Goal: Transaction & Acquisition: Purchase product/service

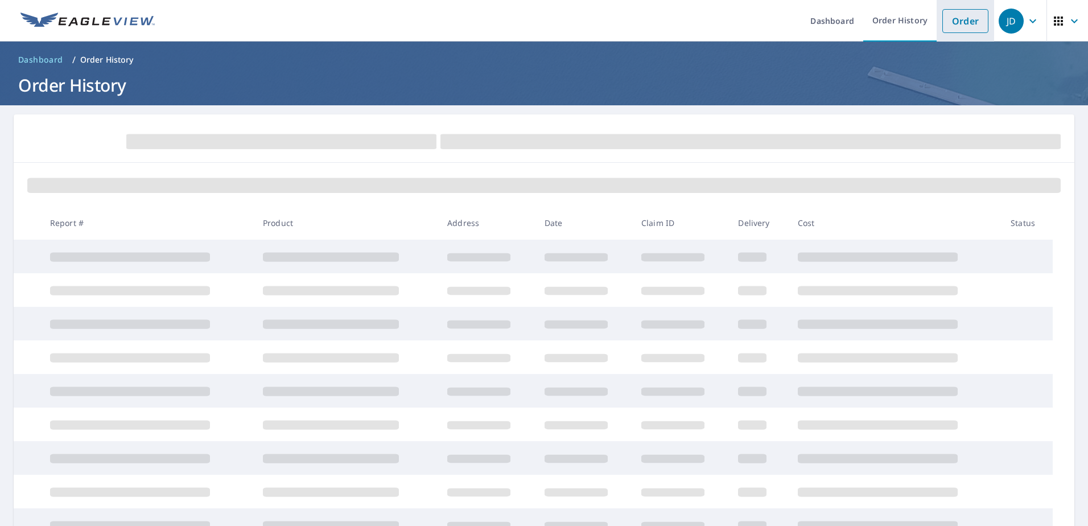
click at [960, 20] on link "Order" at bounding box center [966, 21] width 46 height 24
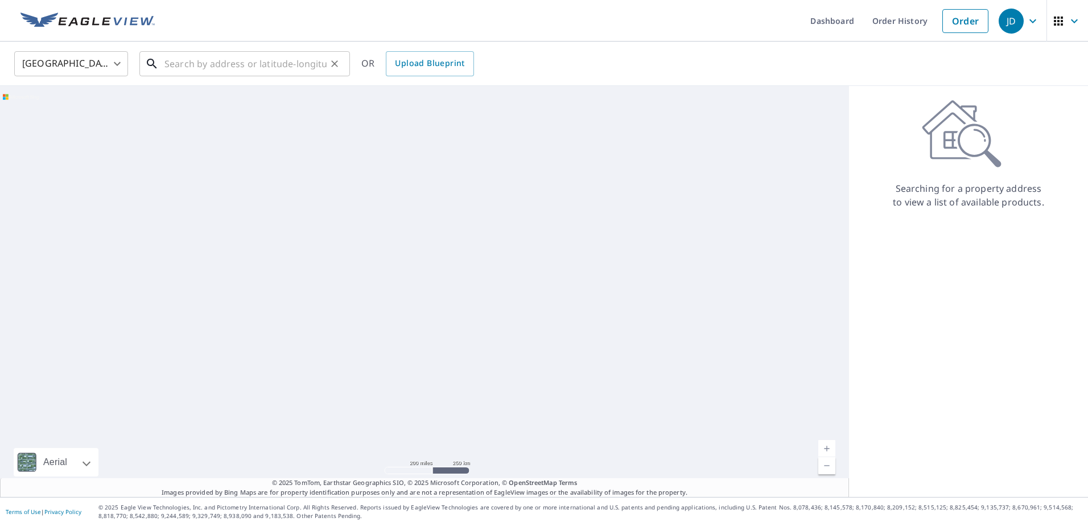
click at [171, 61] on input "text" at bounding box center [246, 64] width 162 height 32
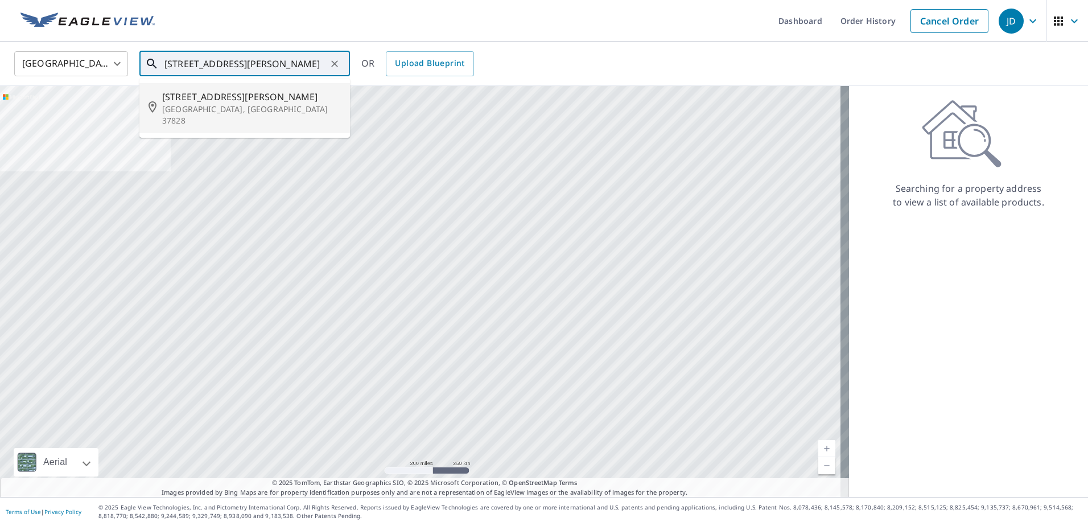
click at [198, 113] on p "Norris, TN 37828" at bounding box center [251, 115] width 179 height 23
type input "47 E Norris Rd Norris, TN 37828"
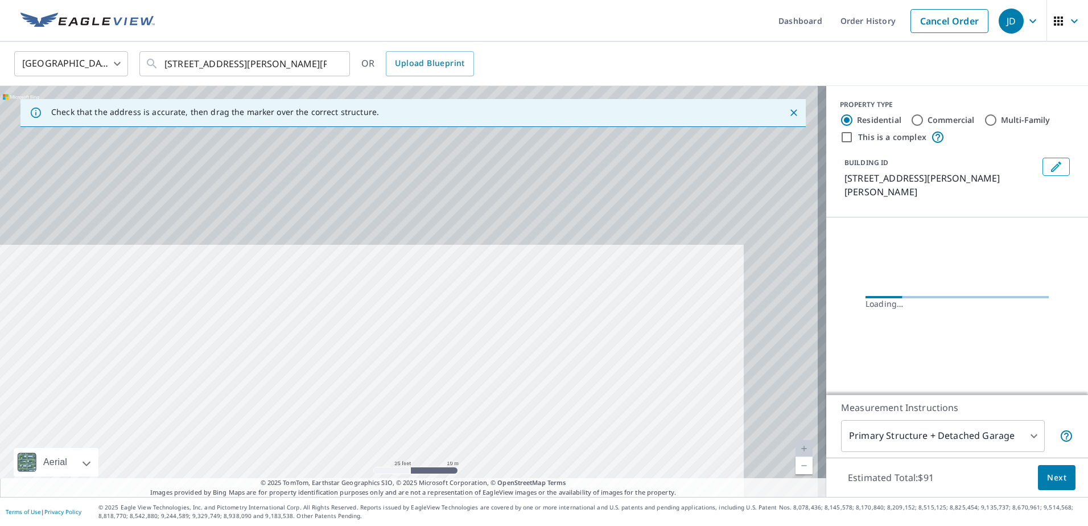
drag, startPoint x: 375, startPoint y: 232, endPoint x: 286, endPoint y: 459, distance: 243.7
click at [286, 459] on div "47 E Norris Rd Norris, TN 37828" at bounding box center [413, 291] width 827 height 411
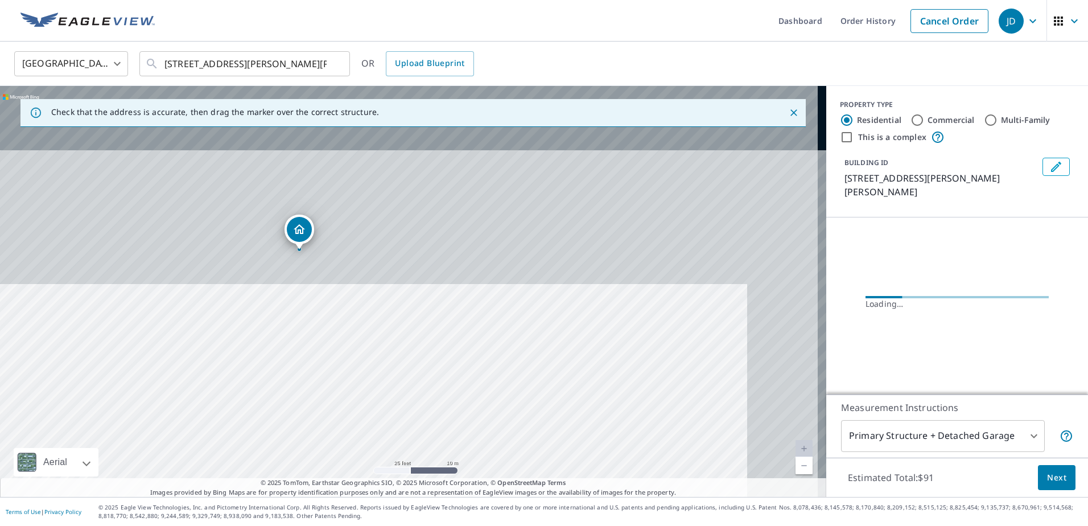
drag, startPoint x: 207, startPoint y: 306, endPoint x: 151, endPoint y: 408, distance: 116.7
click at [146, 473] on div "47 E Norris Rd Norris, TN 37828" at bounding box center [413, 291] width 827 height 411
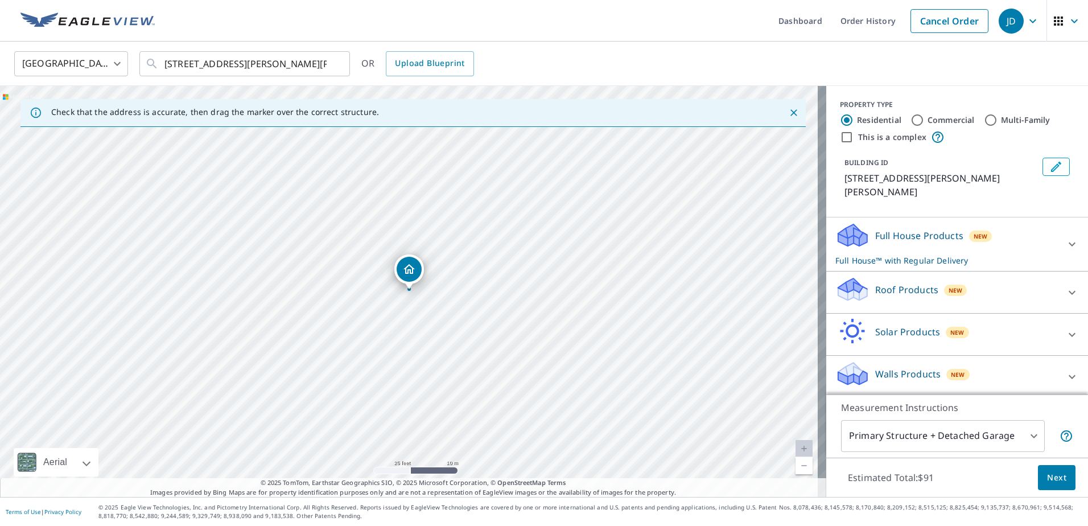
drag, startPoint x: 296, startPoint y: 242, endPoint x: 409, endPoint y: 283, distance: 120.5
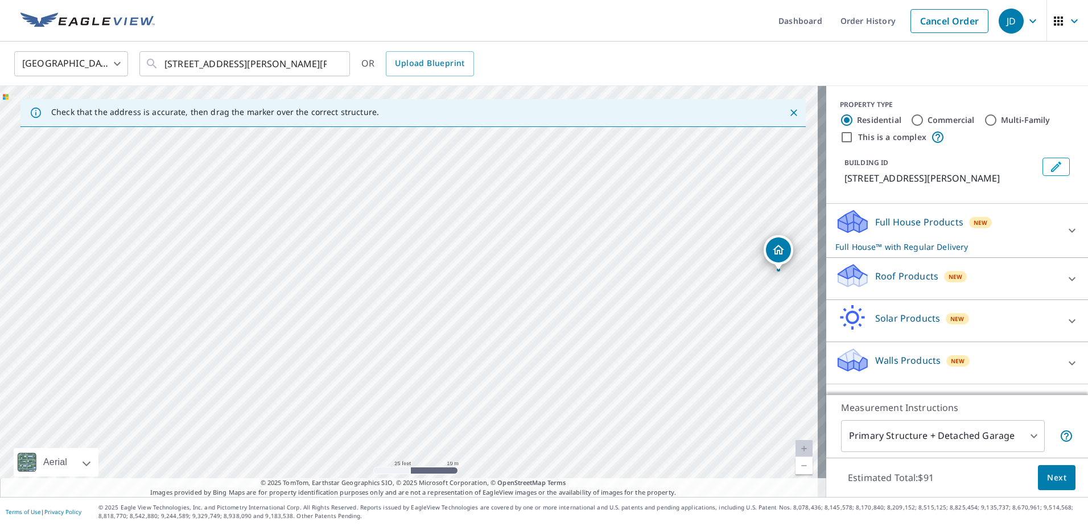
drag, startPoint x: 409, startPoint y: 274, endPoint x: 778, endPoint y: 254, distance: 370.0
click at [274, 60] on input "47 E Norris Rd Norris, TN 37828" at bounding box center [246, 64] width 162 height 32
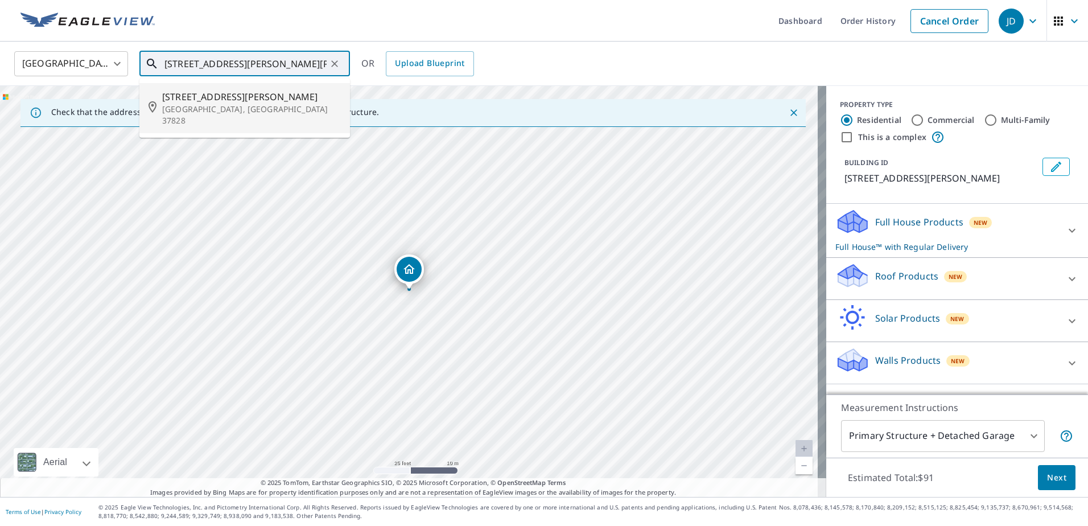
click at [224, 109] on p "Norris, TN 37828" at bounding box center [251, 115] width 179 height 23
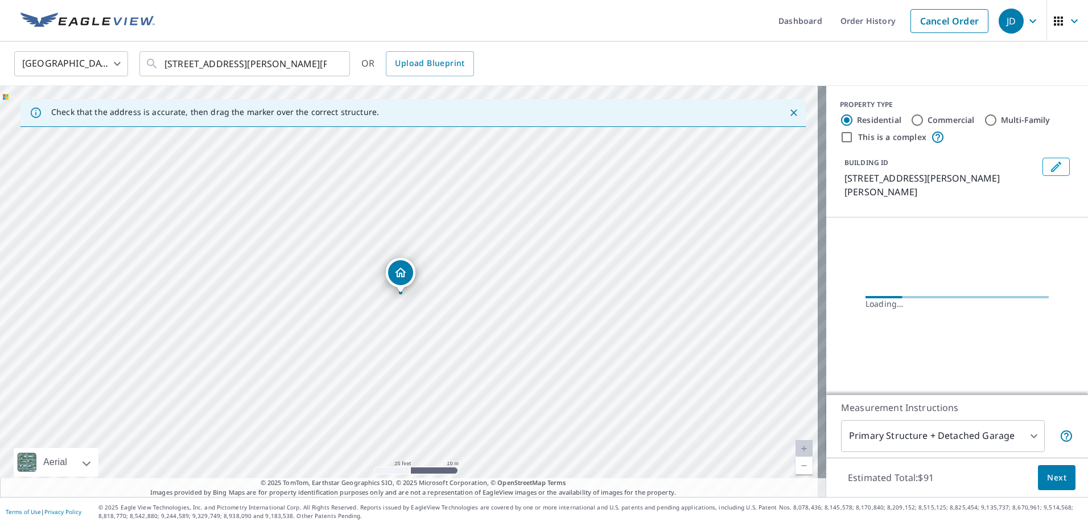
drag, startPoint x: 408, startPoint y: 278, endPoint x: 399, endPoint y: 281, distance: 9.2
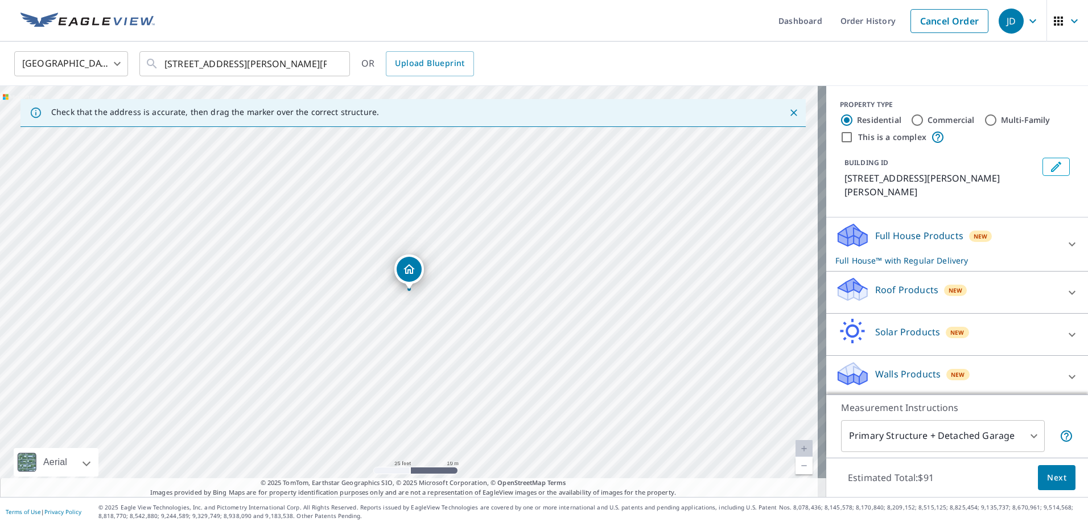
click at [949, 286] on span "New" at bounding box center [956, 290] width 14 height 9
click at [899, 318] on label "Premium $24.25 - $75.5" at bounding box center [966, 325] width 227 height 14
click at [853, 318] on input "Premium $24.25 - $75.5" at bounding box center [844, 325] width 17 height 14
checkbox input "true"
checkbox input "false"
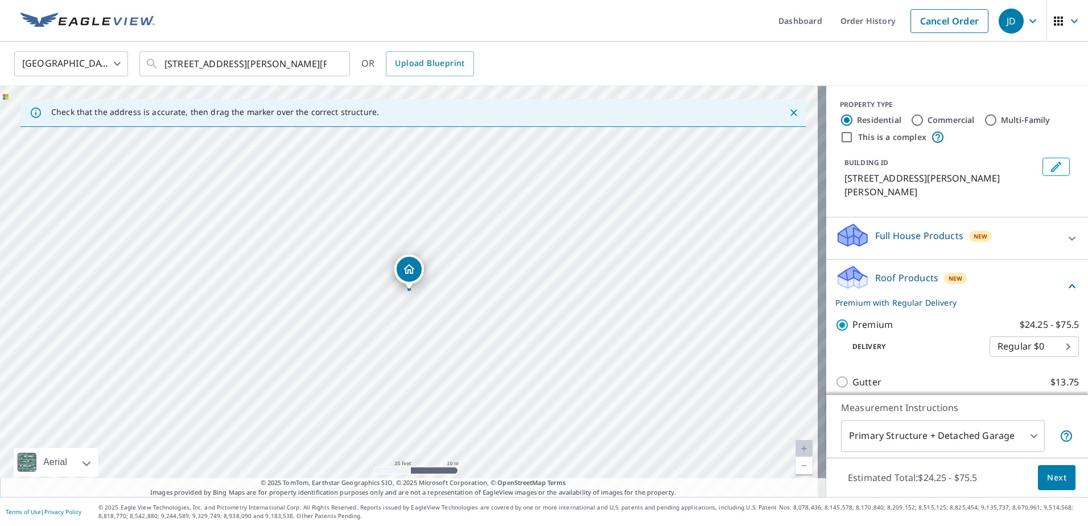
click at [1046, 464] on div "Estimated Total: $24.25 - $75.5 Next" at bounding box center [958, 478] width 262 height 40
click at [1049, 474] on span "Next" at bounding box center [1056, 478] width 19 height 14
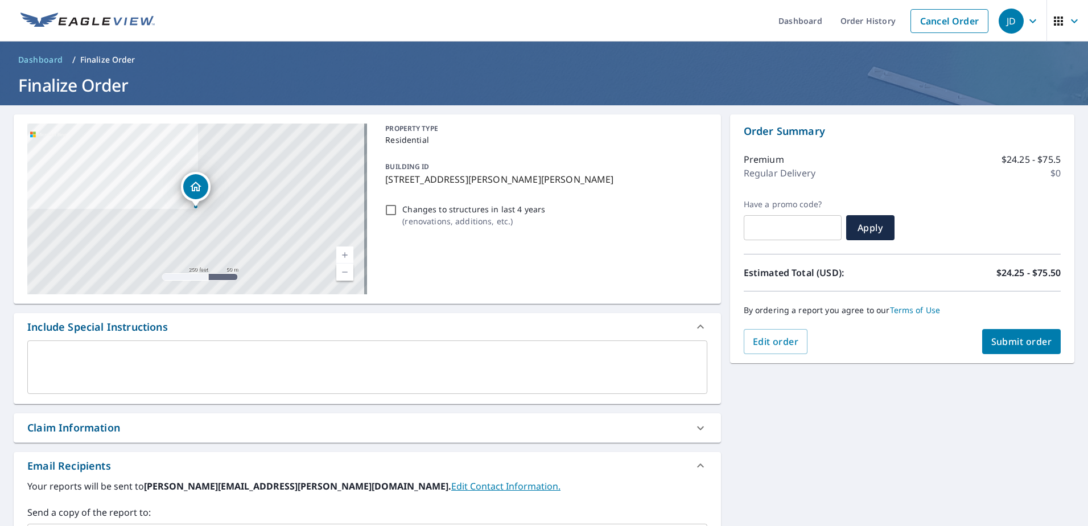
click at [1016, 349] on button "Submit order" at bounding box center [1022, 341] width 79 height 25
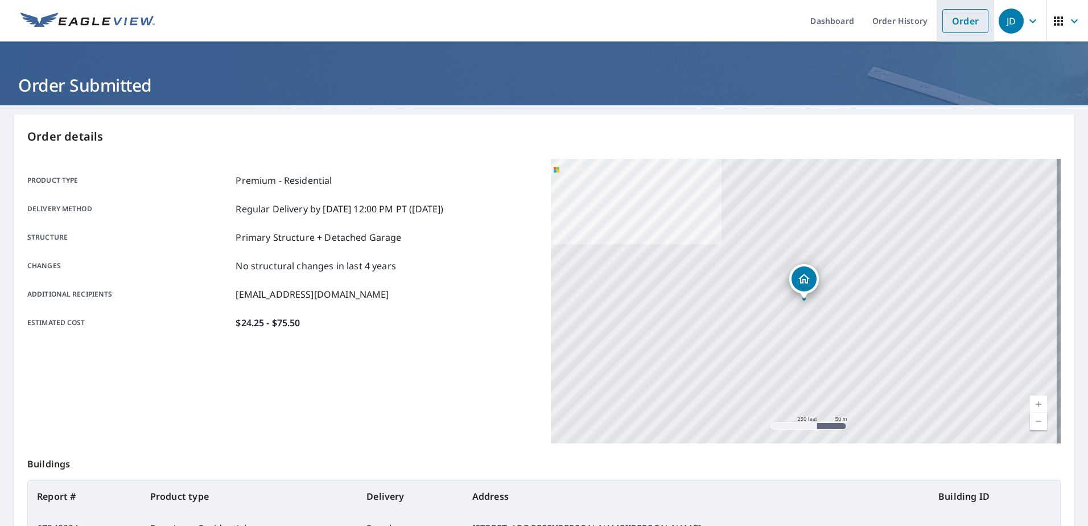
click at [959, 19] on link "Order" at bounding box center [966, 21] width 46 height 24
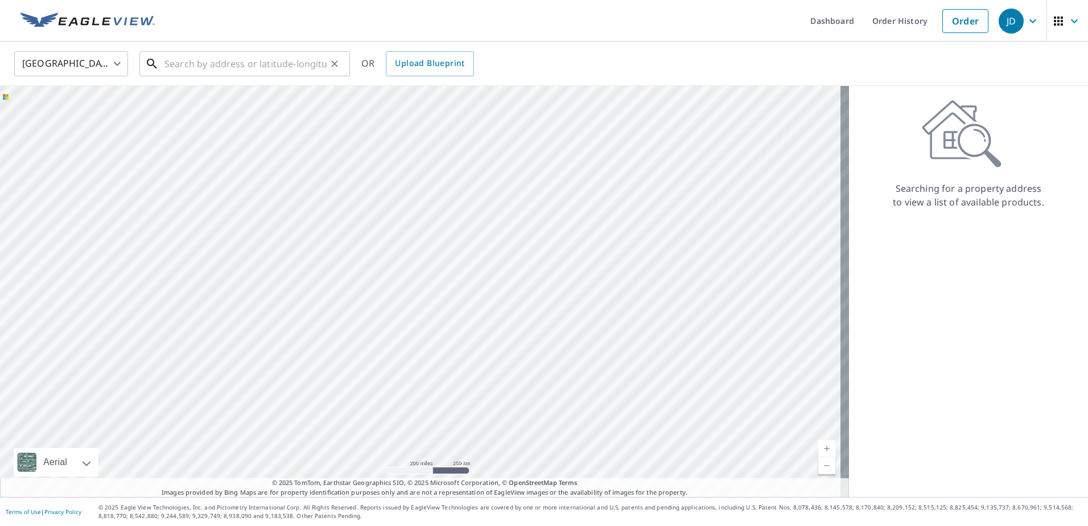
click at [224, 64] on input "text" at bounding box center [246, 64] width 162 height 32
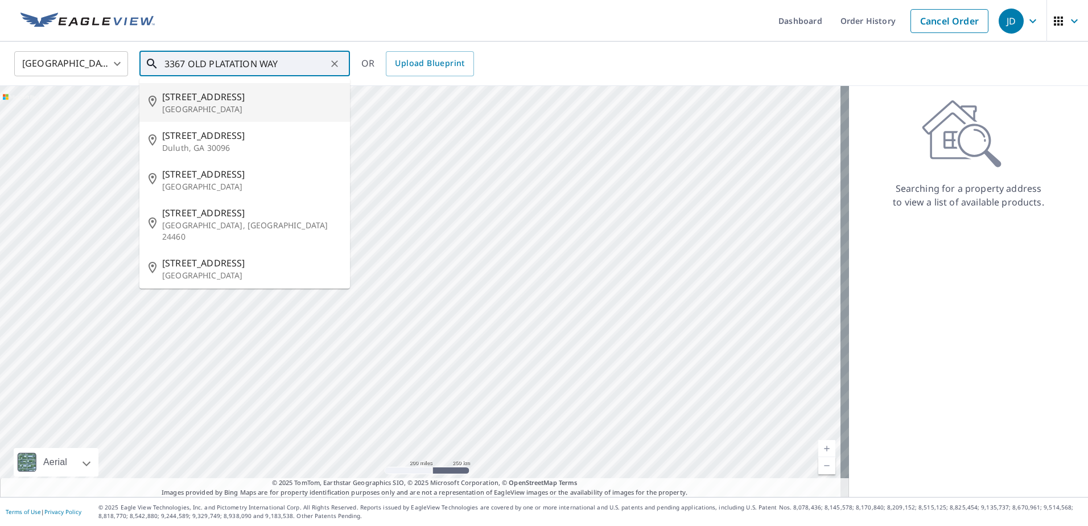
click at [257, 100] on span "3367 Old Plantation Way" at bounding box center [251, 97] width 179 height 14
type input "3367 Old Plantation Way Maryville, TN 37804"
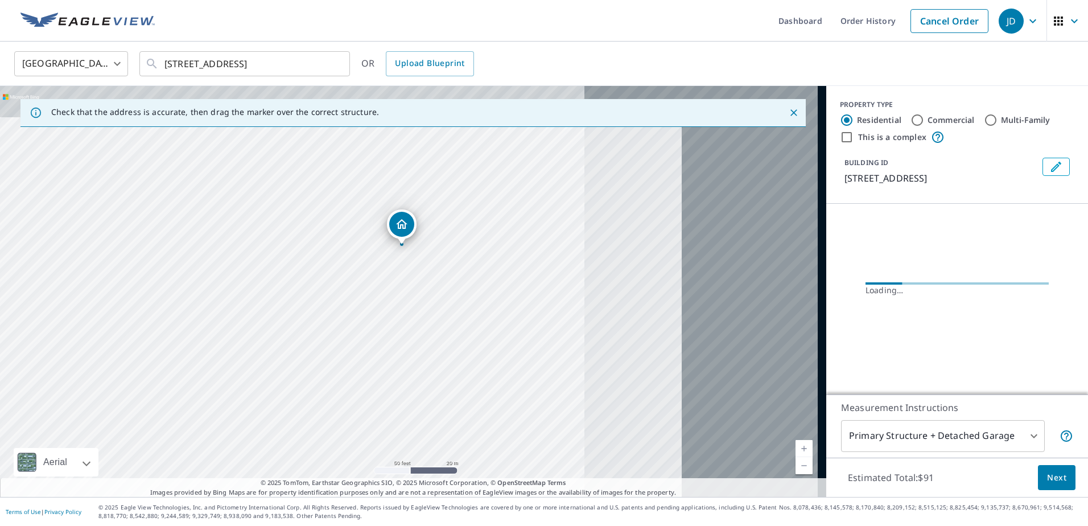
drag, startPoint x: 583, startPoint y: 250, endPoint x: 178, endPoint y: 368, distance: 422.6
click at [178, 368] on div "3367 Old Plantation Way Maryville, TN 37804" at bounding box center [413, 291] width 827 height 411
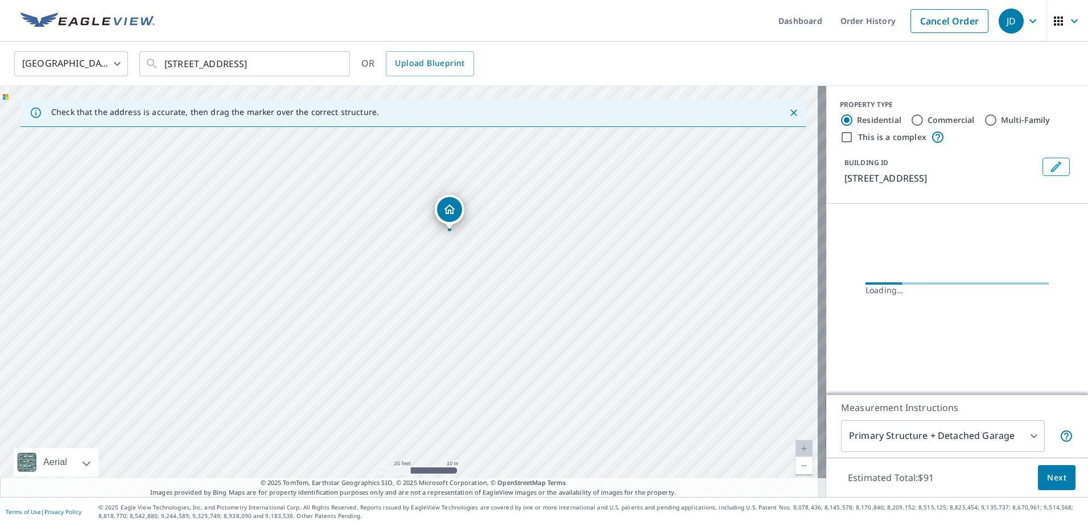
drag, startPoint x: 507, startPoint y: 232, endPoint x: 351, endPoint y: 328, distance: 182.8
click at [351, 328] on div "3367 Old Plantation Way Maryville, TN 37804" at bounding box center [413, 291] width 827 height 411
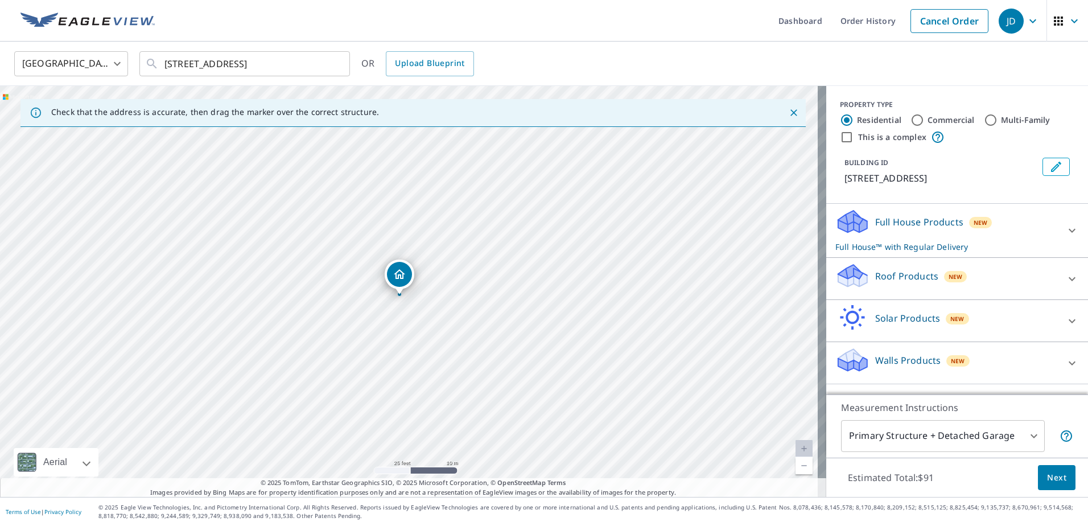
drag, startPoint x: 408, startPoint y: 283, endPoint x: 398, endPoint y: 289, distance: 11.0
click at [949, 281] on span "New" at bounding box center [956, 276] width 14 height 9
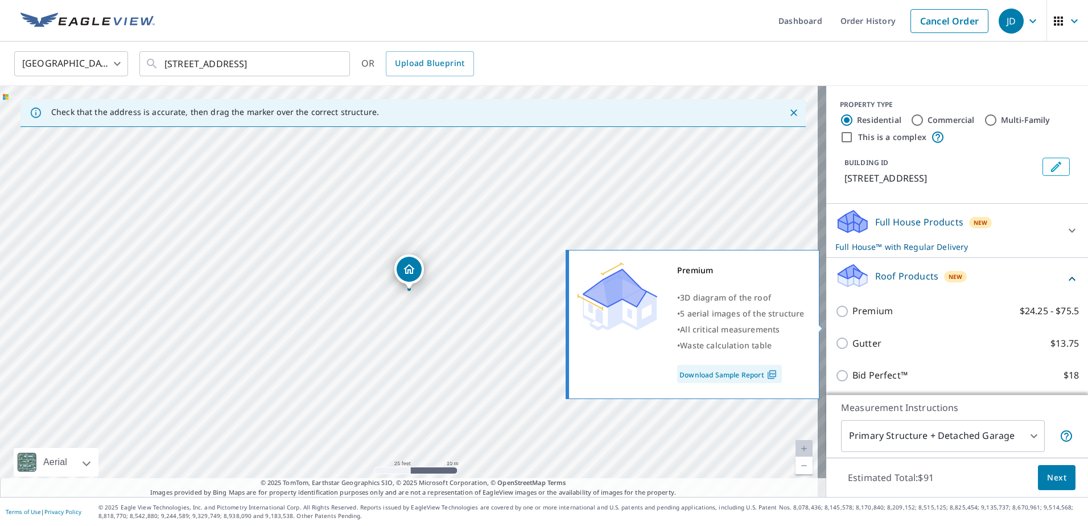
click at [907, 318] on label "Premium $24.25 - $75.5" at bounding box center [966, 311] width 227 height 14
click at [853, 318] on input "Premium $24.25 - $75.5" at bounding box center [844, 312] width 17 height 14
checkbox input "true"
checkbox input "false"
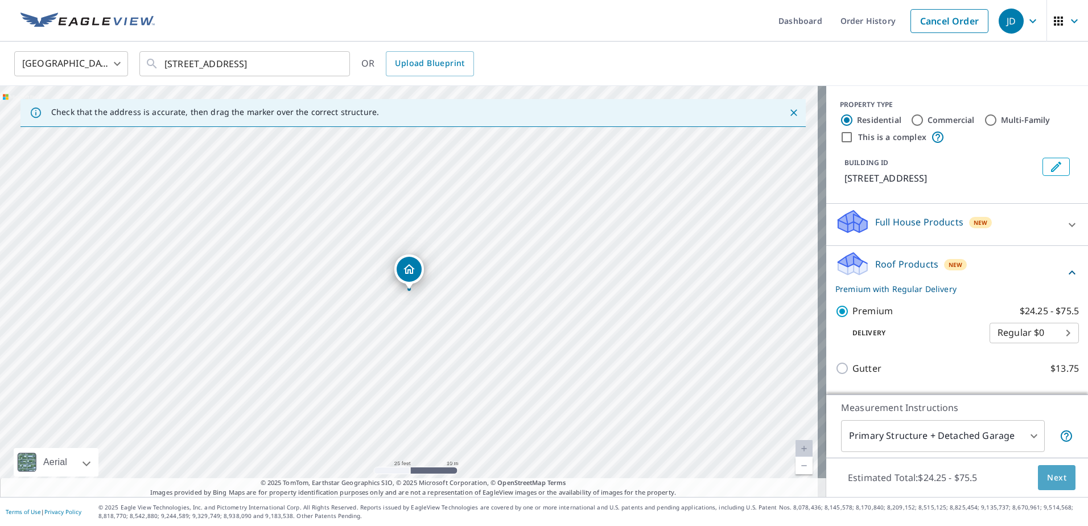
click at [1058, 480] on span "Next" at bounding box center [1056, 478] width 19 height 14
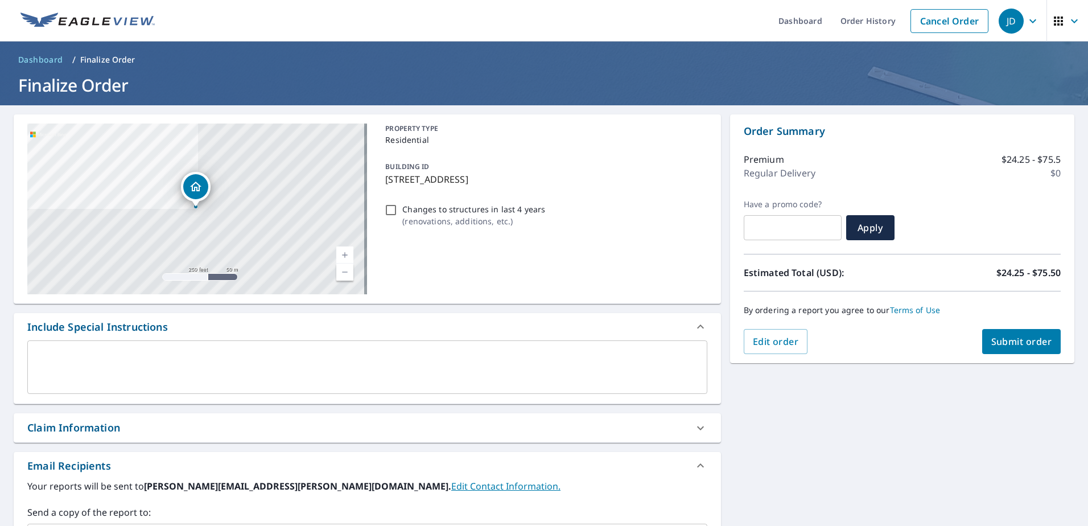
click at [1029, 335] on span "Submit order" at bounding box center [1022, 341] width 61 height 13
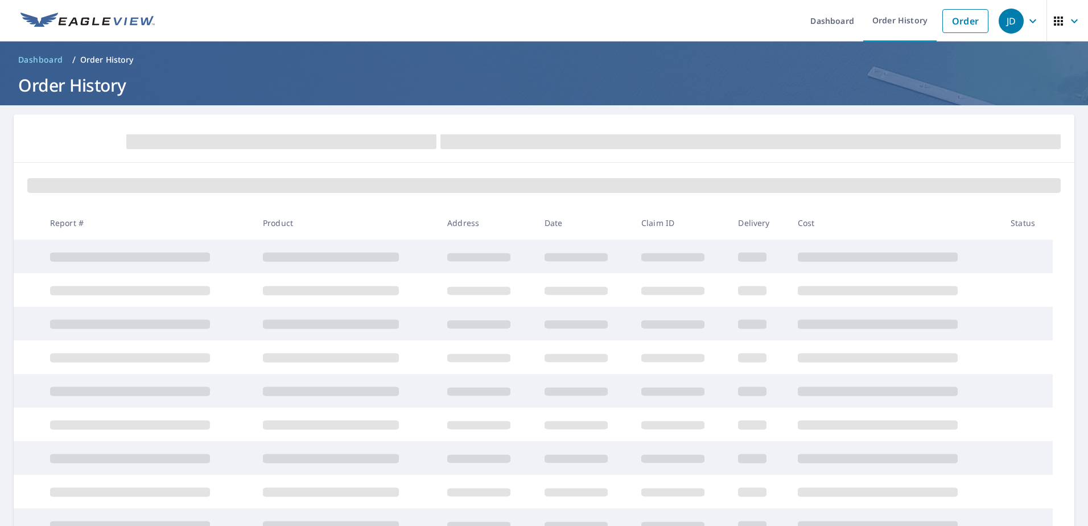
click at [1027, 21] on icon "button" at bounding box center [1033, 21] width 14 height 14
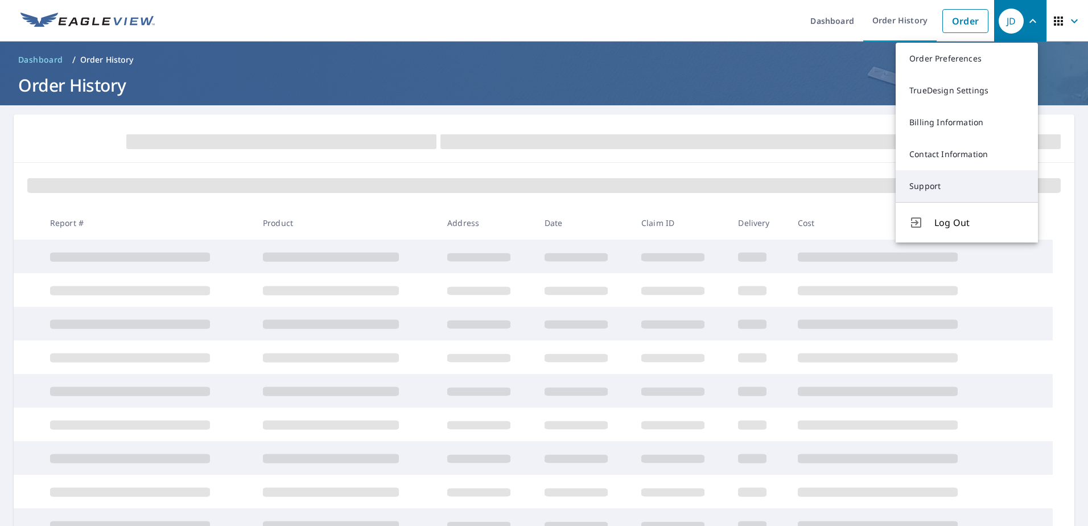
click at [986, 184] on link "Support" at bounding box center [967, 186] width 142 height 32
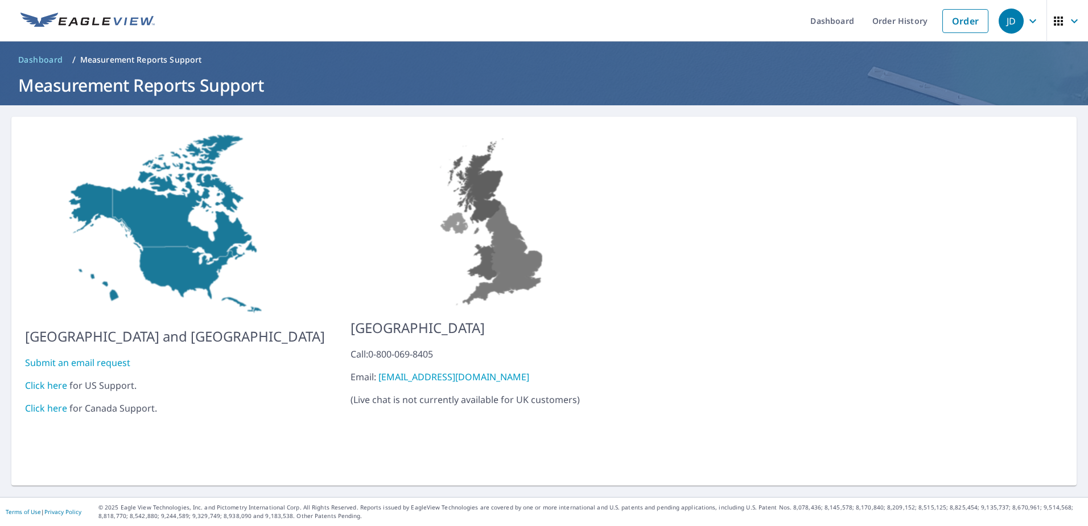
click at [38, 379] on link "Click here" at bounding box center [46, 385] width 42 height 13
drag, startPoint x: 1028, startPoint y: 27, endPoint x: 1039, endPoint y: 30, distance: 11.9
click at [1028, 27] on icon "button" at bounding box center [1033, 21] width 14 height 14
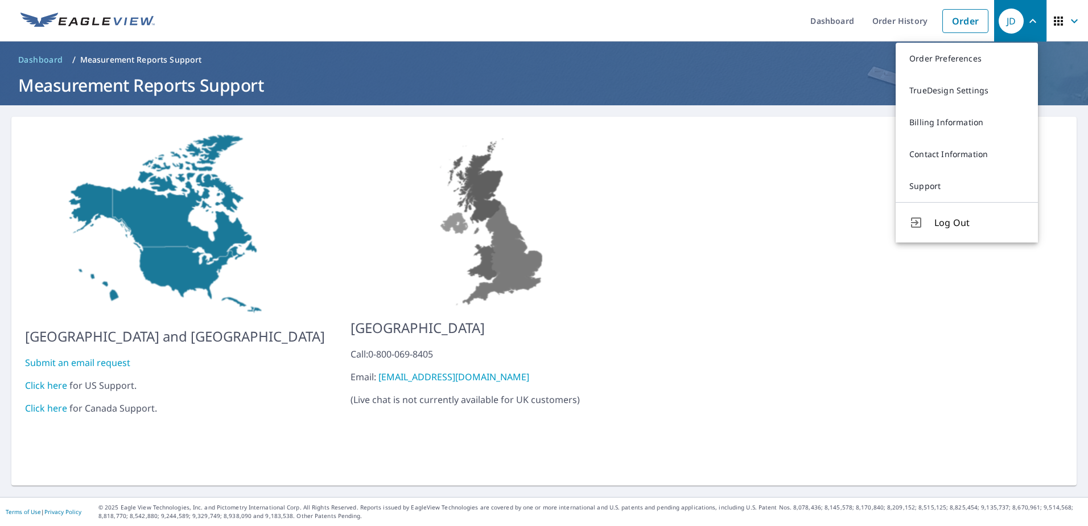
click at [670, 37] on ul "Dashboard Order History Order" at bounding box center [578, 21] width 833 height 42
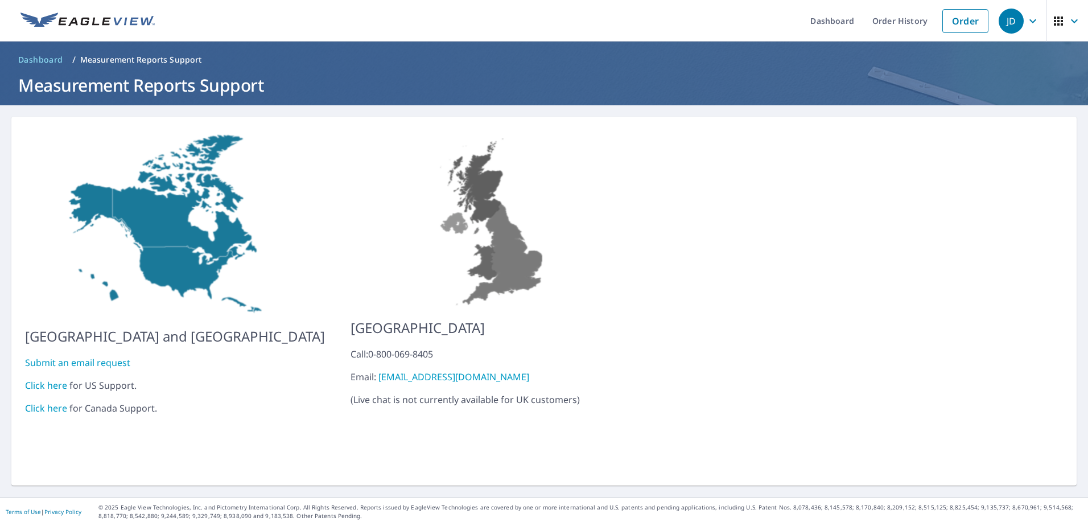
click at [1068, 22] on icon "button" at bounding box center [1075, 21] width 14 height 14
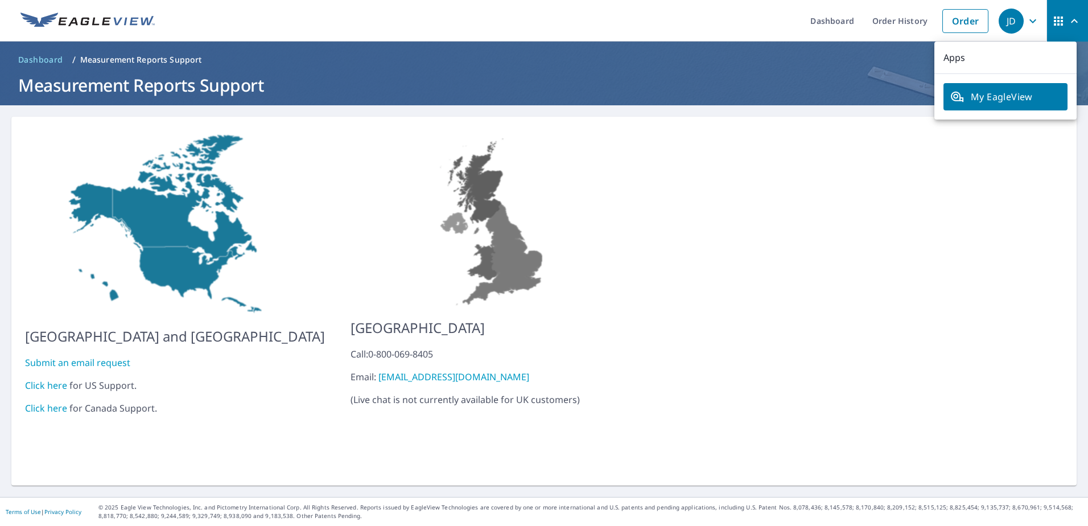
click at [587, 19] on ul "Dashboard Order History Order" at bounding box center [578, 21] width 833 height 42
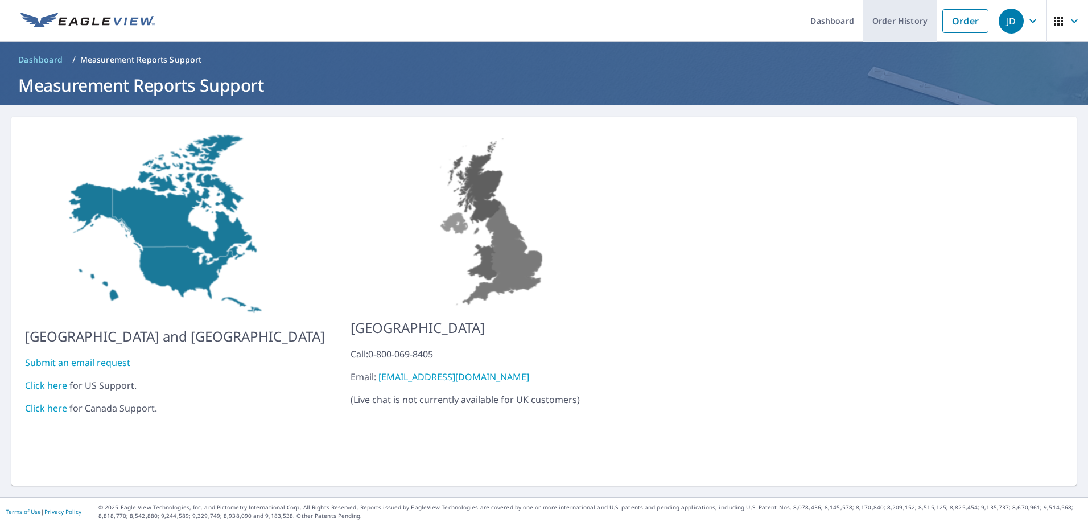
click at [887, 27] on link "Order History" at bounding box center [900, 21] width 73 height 42
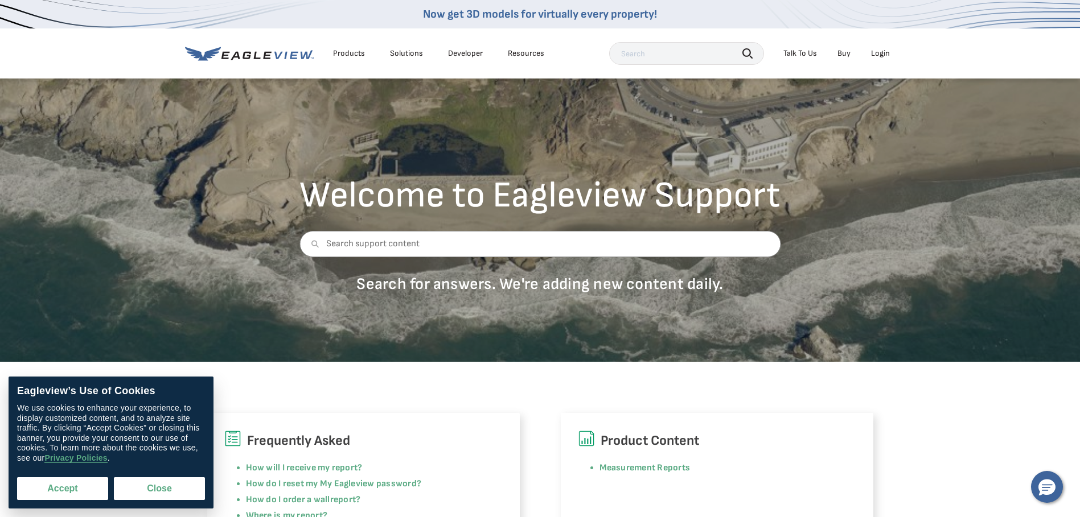
click at [76, 484] on button "Accept" at bounding box center [62, 489] width 91 height 23
checkbox input "true"
